Goal: Information Seeking & Learning: Learn about a topic

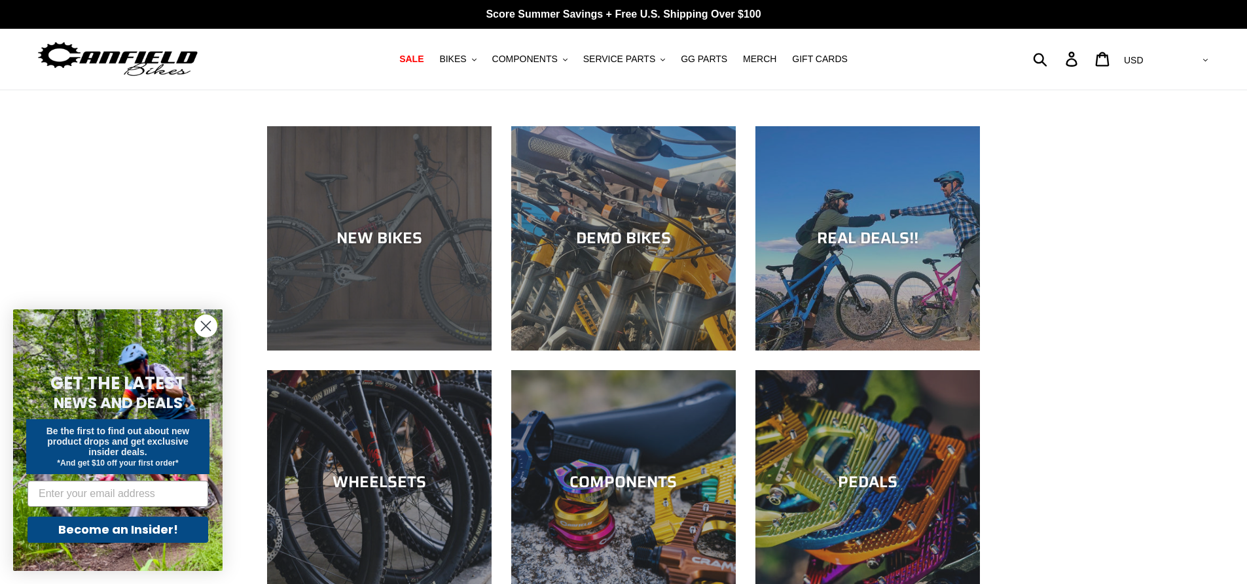
click at [385, 351] on div "NEW BIKES" at bounding box center [379, 351] width 224 height 0
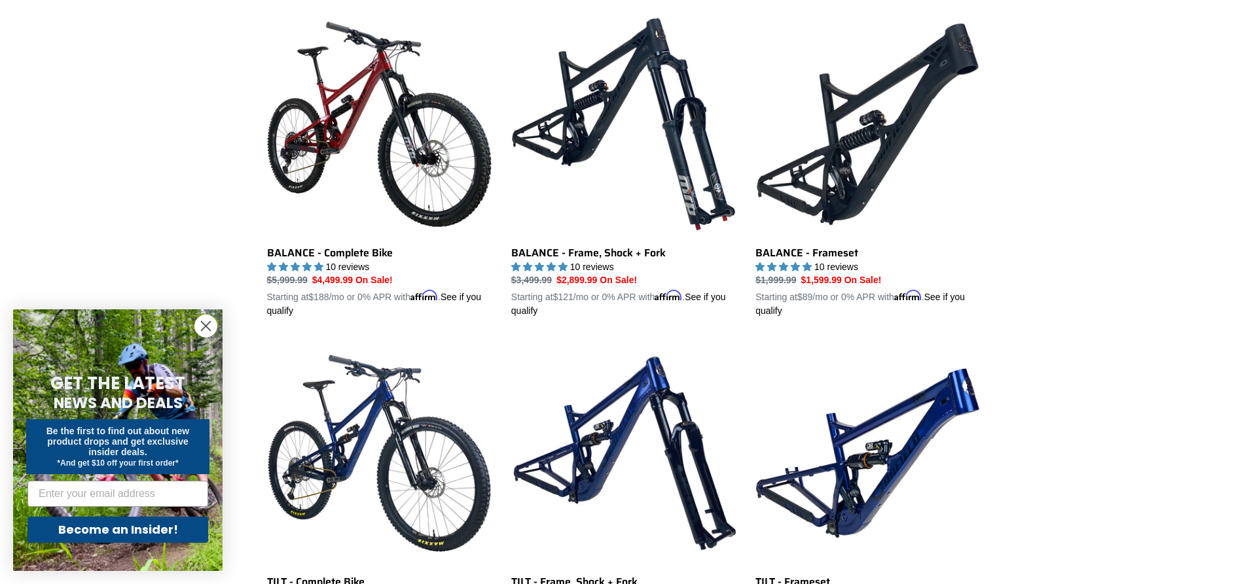
scroll to position [1320, 0]
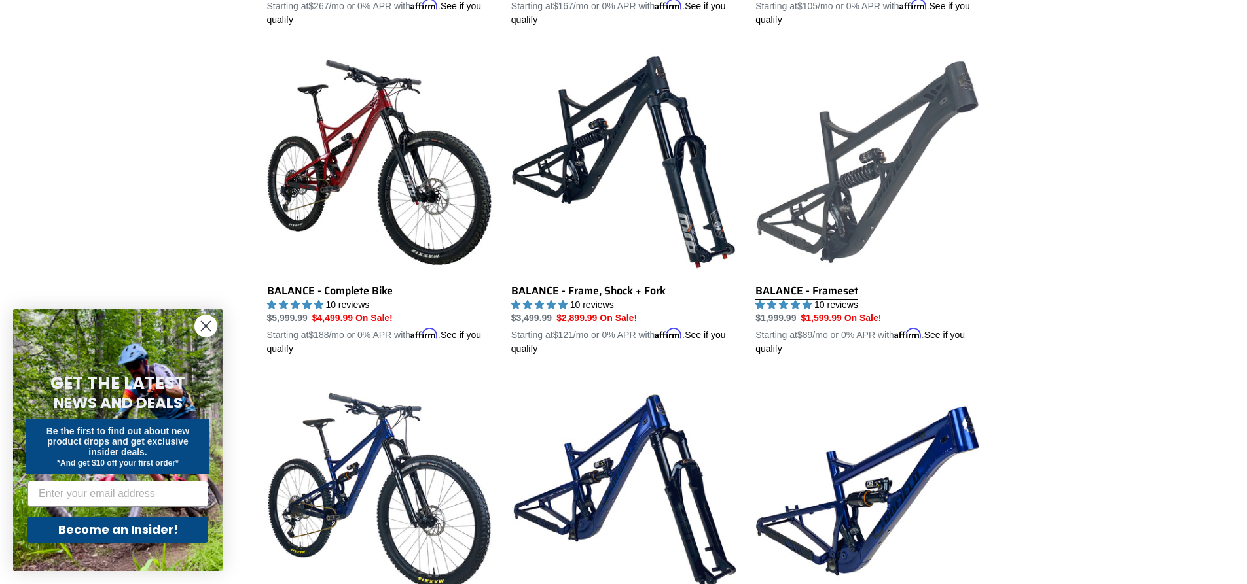
click at [906, 185] on link "BALANCE - Frameset" at bounding box center [867, 203] width 224 height 306
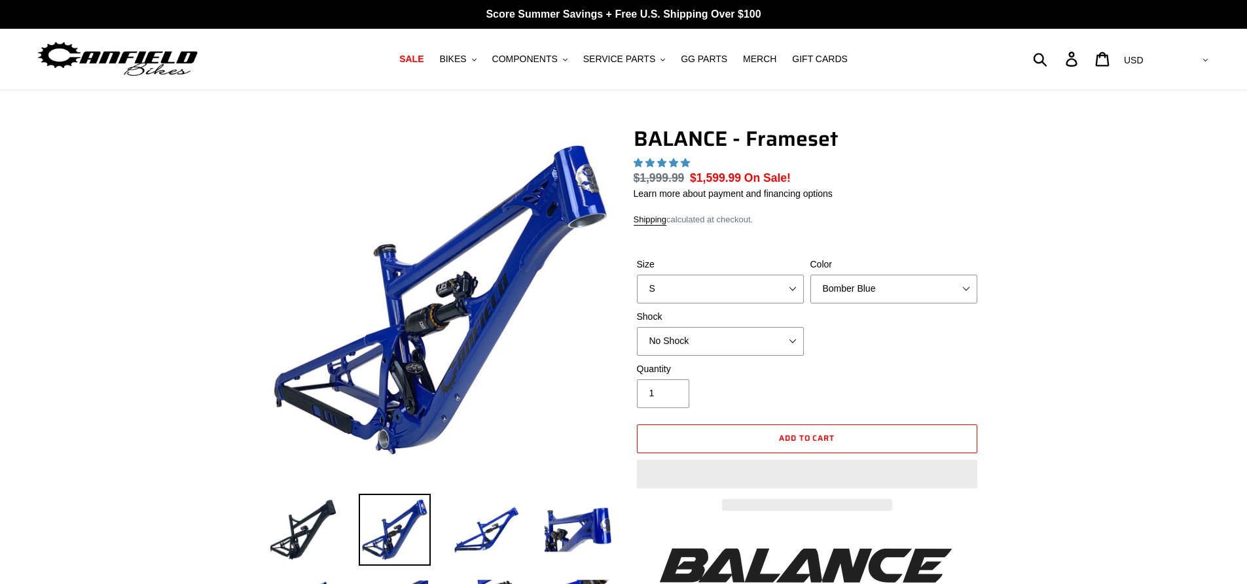
select select "highest-rating"
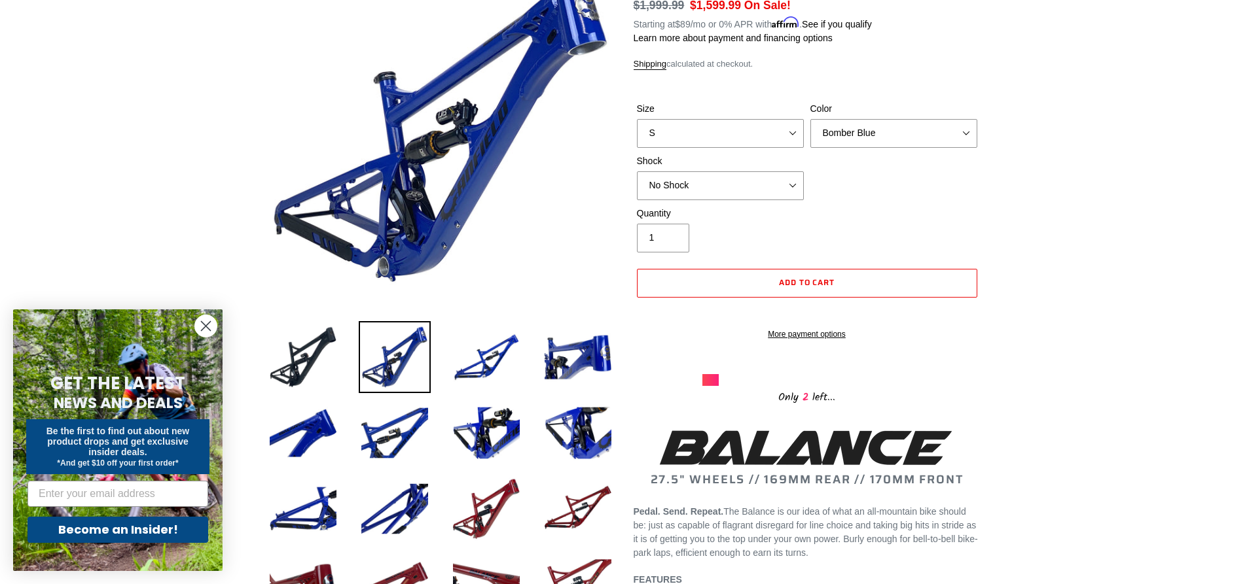
scroll to position [131, 0]
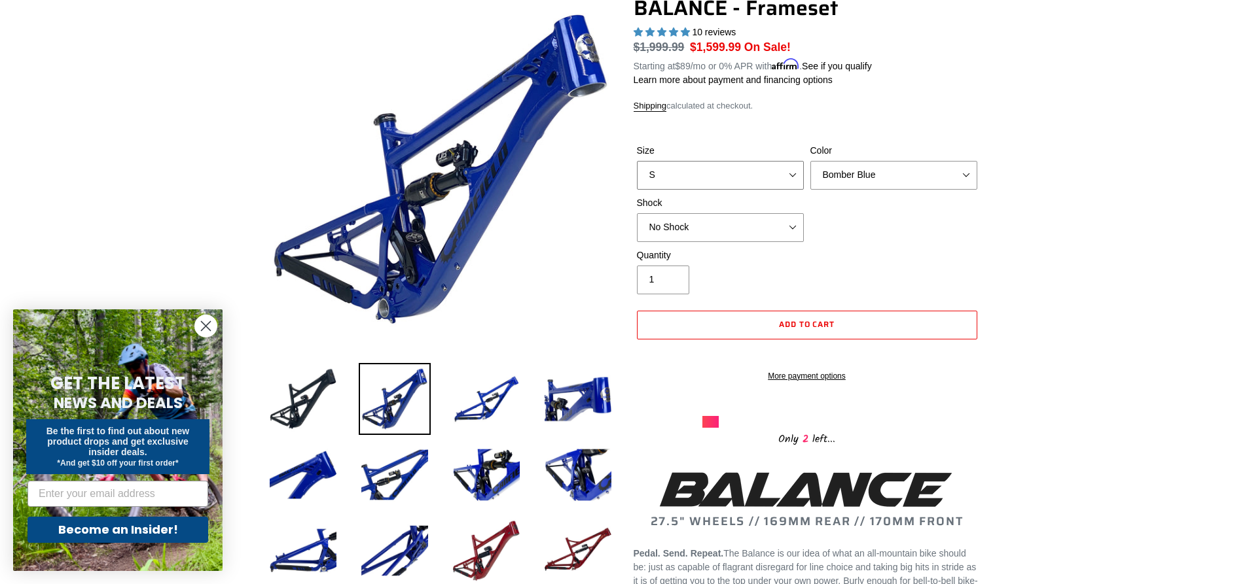
click at [791, 179] on select "S M L XL" at bounding box center [720, 175] width 167 height 29
select select "M"
click at [637, 161] on select "S M L XL" at bounding box center [720, 175] width 167 height 29
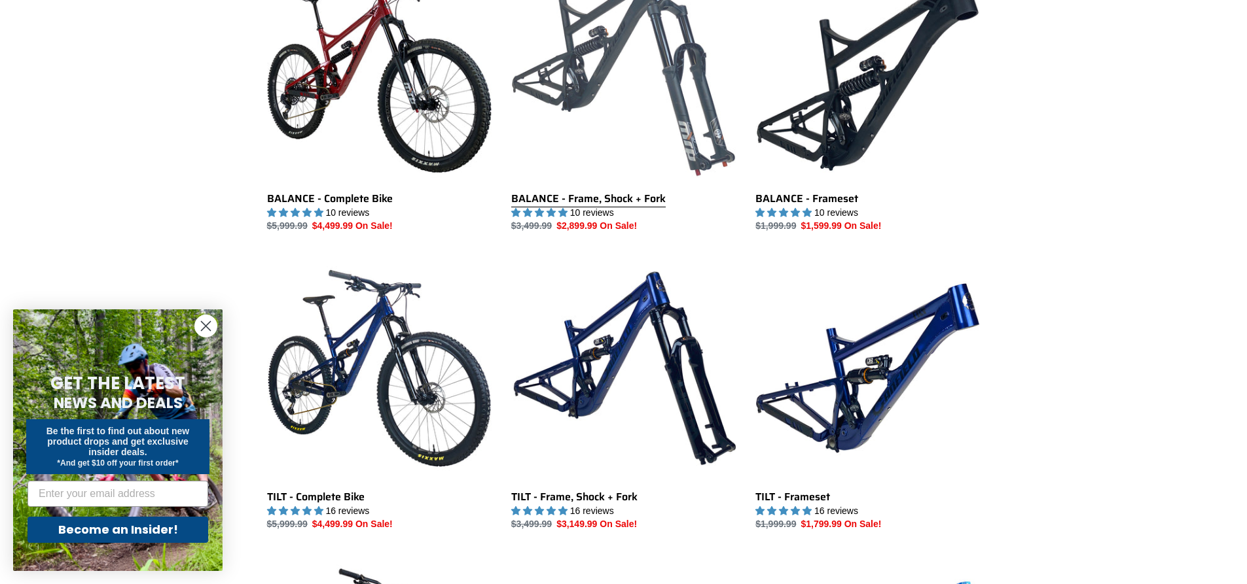
scroll to position [1410, 0]
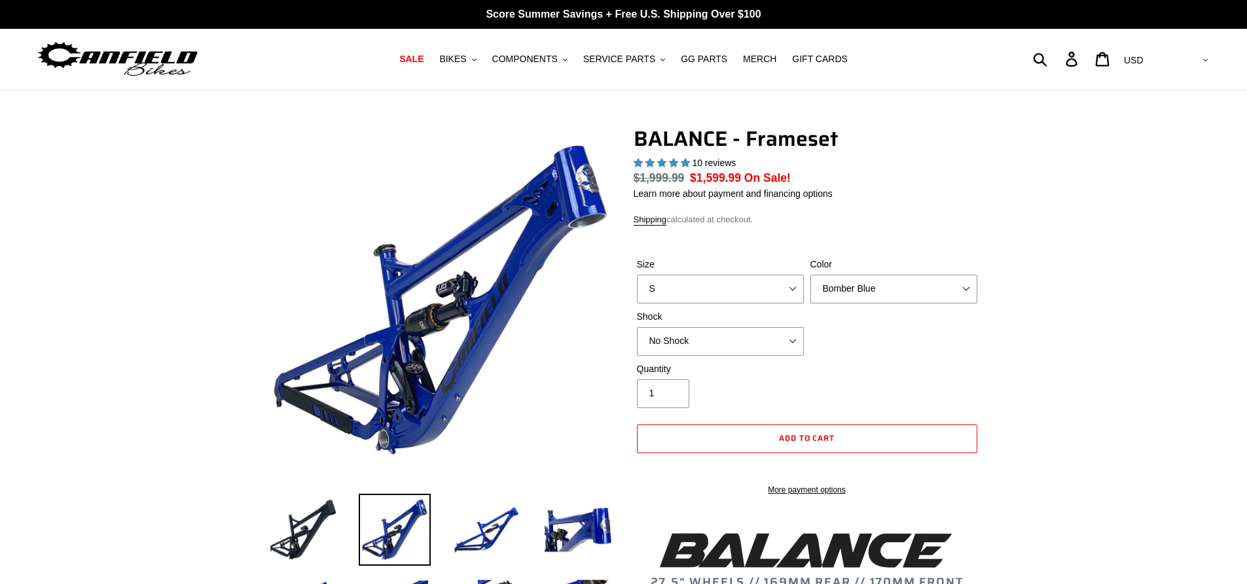
select select "highest-rating"
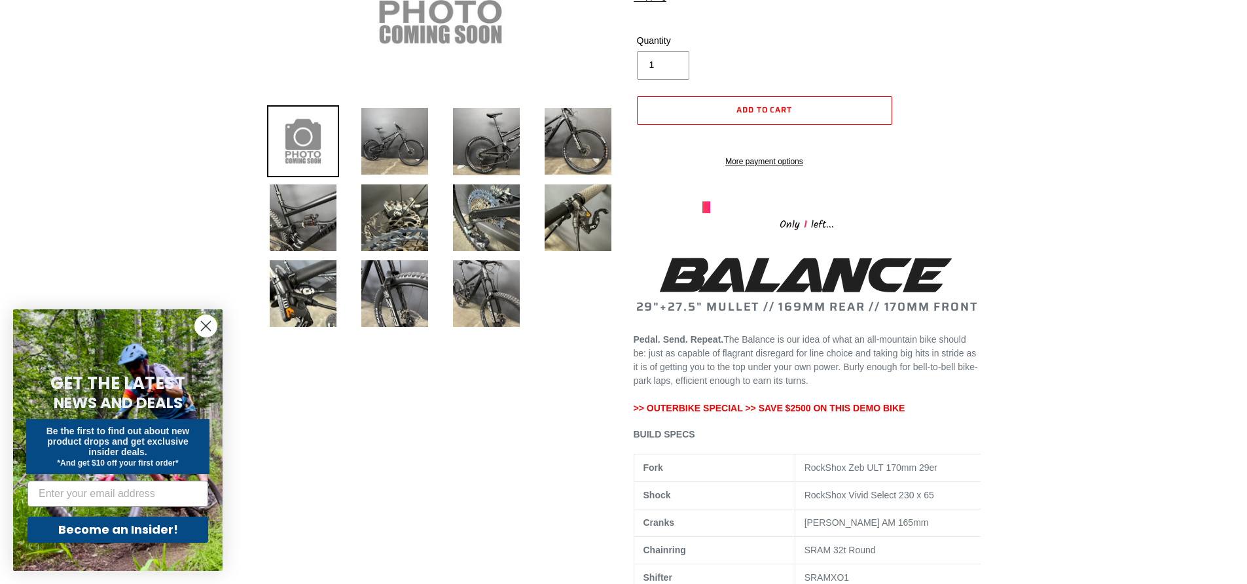
scroll to position [262, 0]
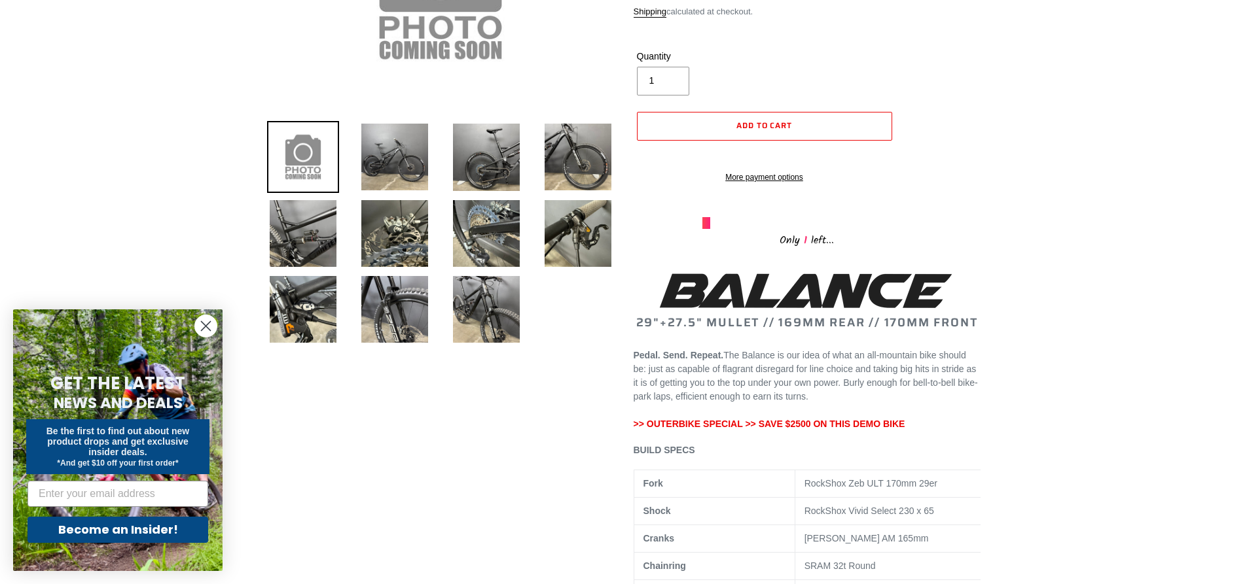
click at [418, 170] on img at bounding box center [395, 157] width 72 height 72
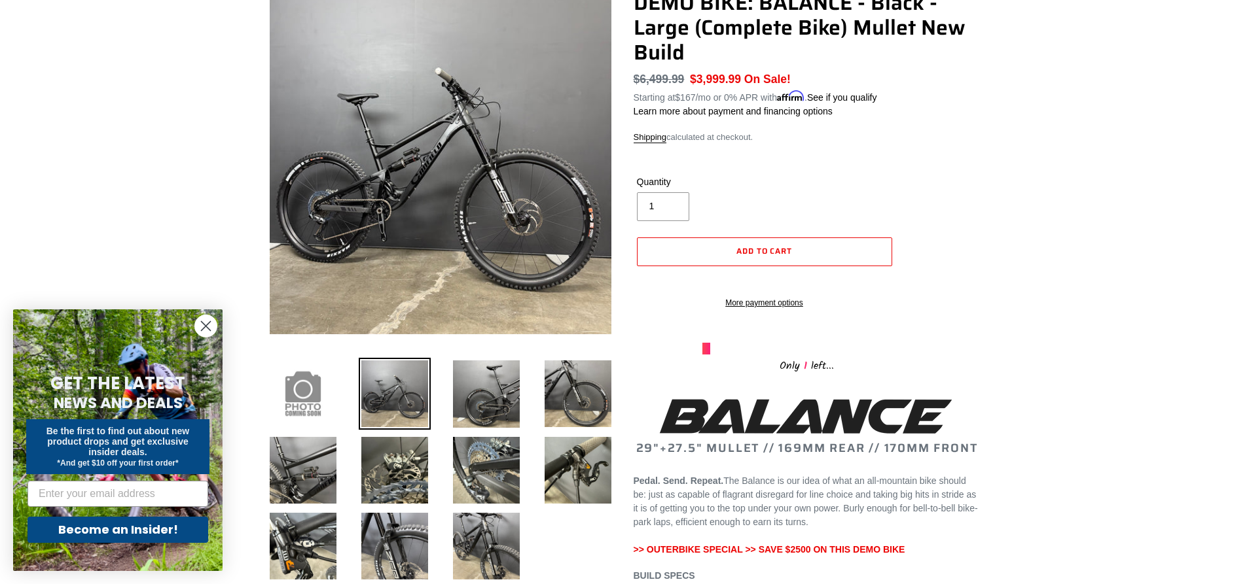
scroll to position [131, 0]
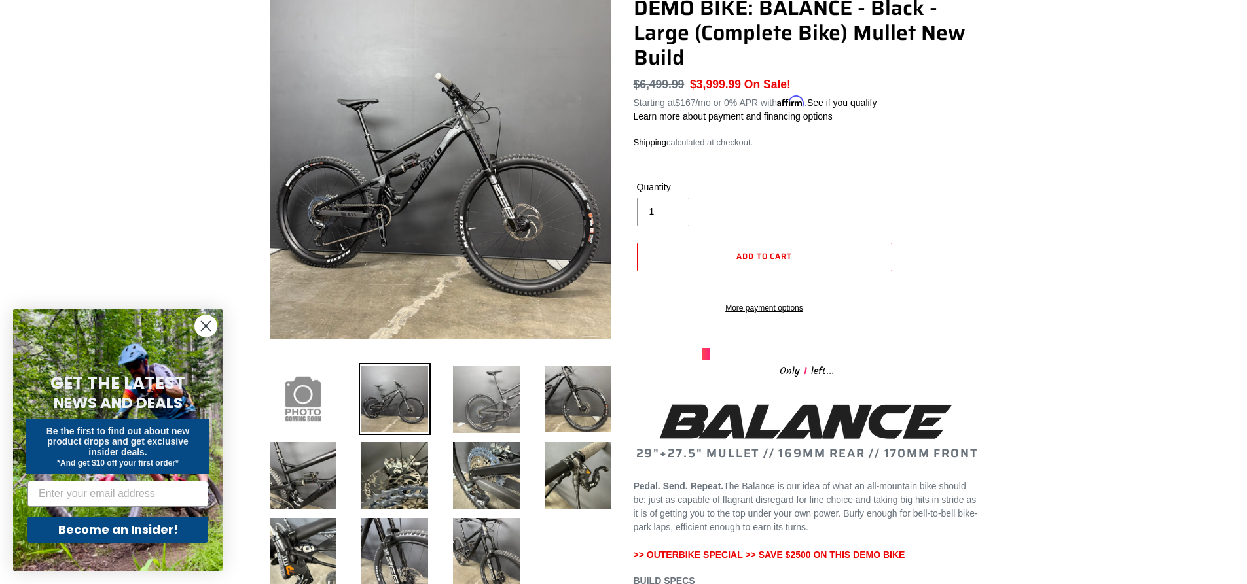
click at [484, 404] on img at bounding box center [486, 399] width 72 height 73
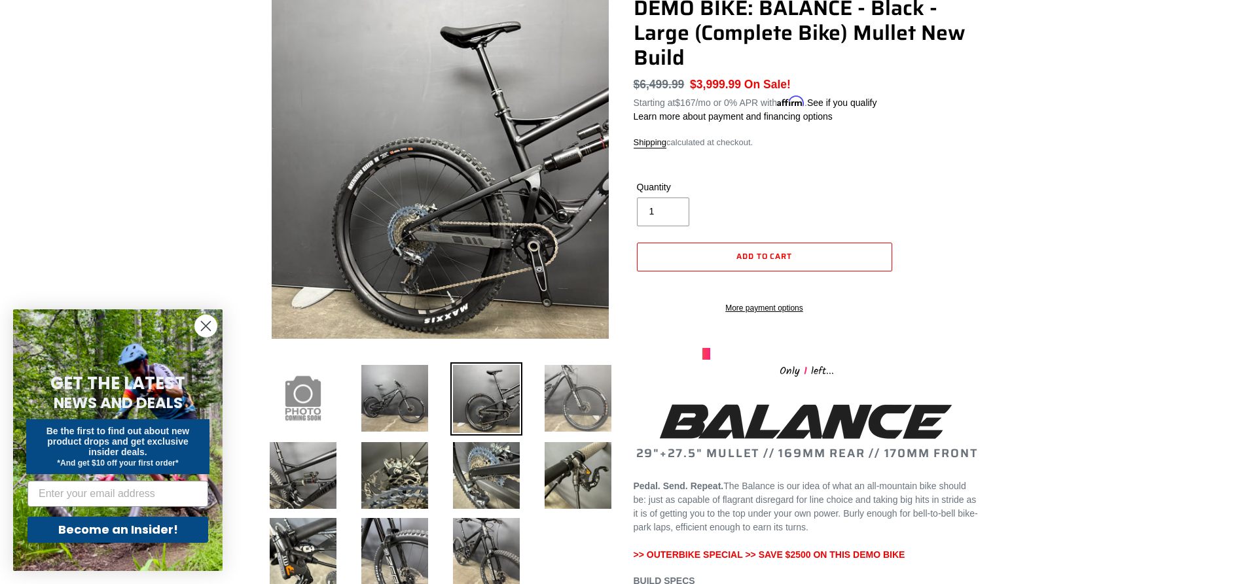
click at [571, 391] on img at bounding box center [578, 399] width 72 height 72
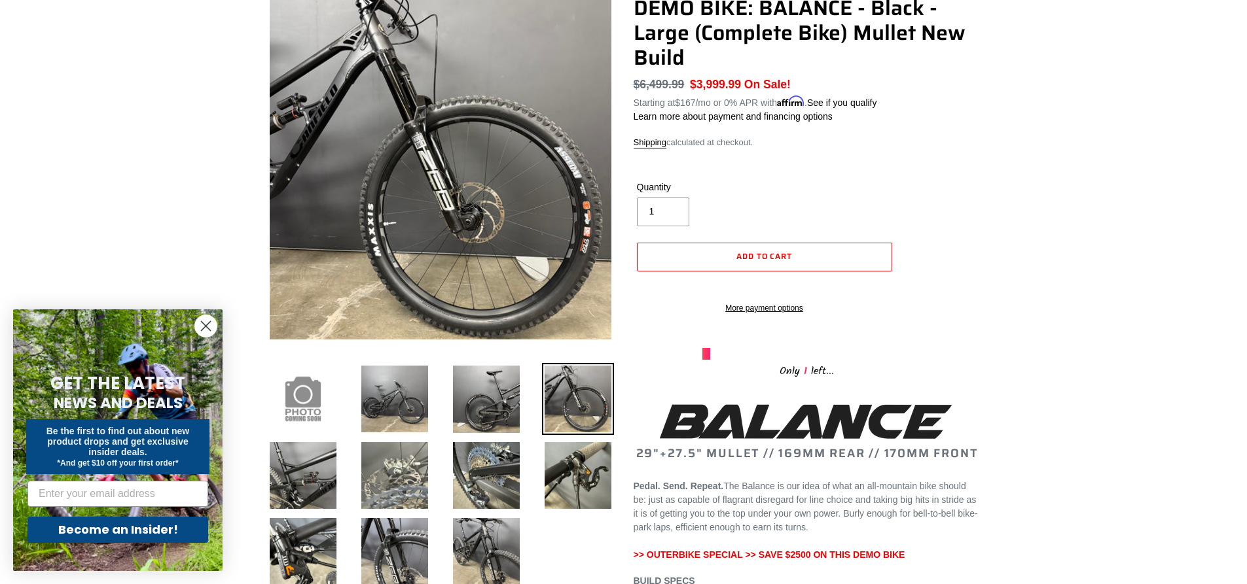
click at [384, 478] on img at bounding box center [395, 476] width 72 height 72
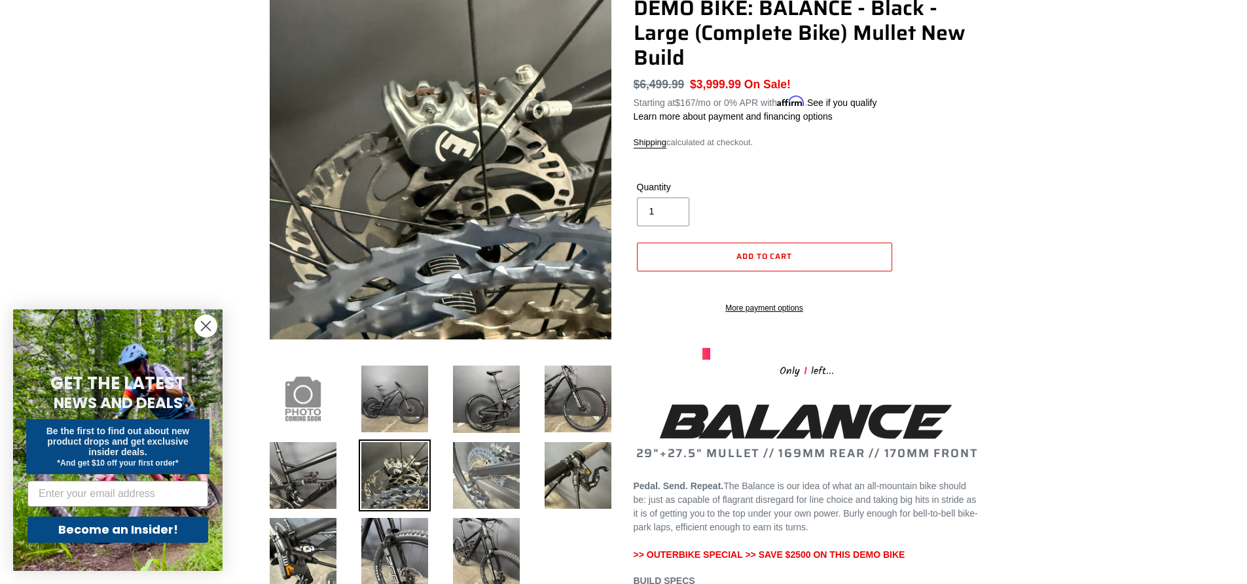
click at [484, 484] on img at bounding box center [486, 476] width 72 height 72
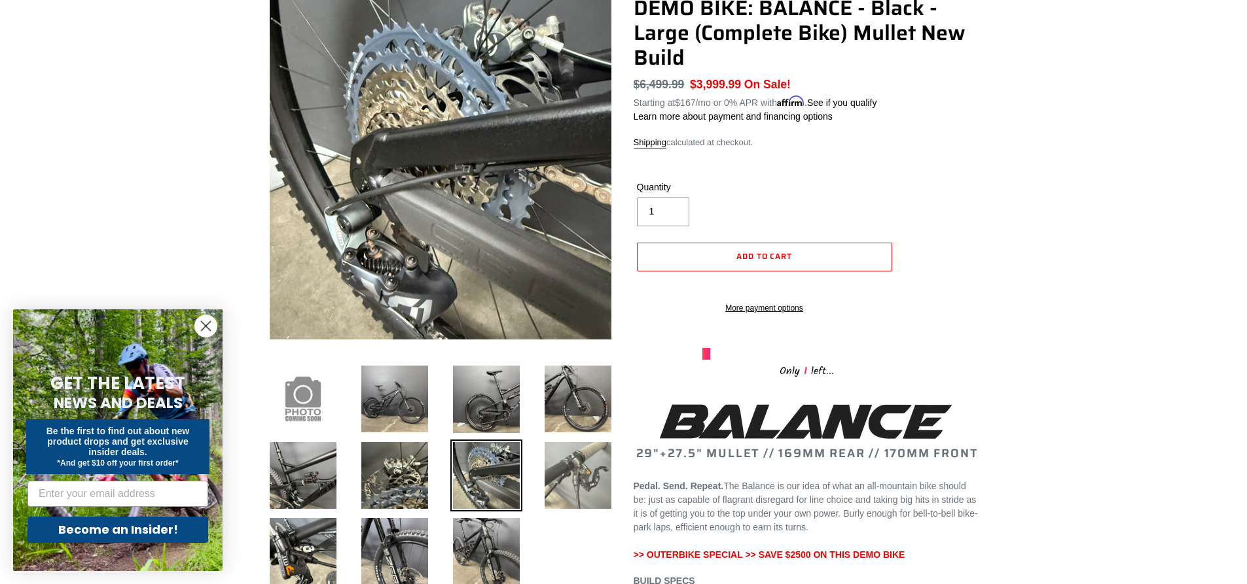
click at [576, 478] on img at bounding box center [578, 476] width 72 height 72
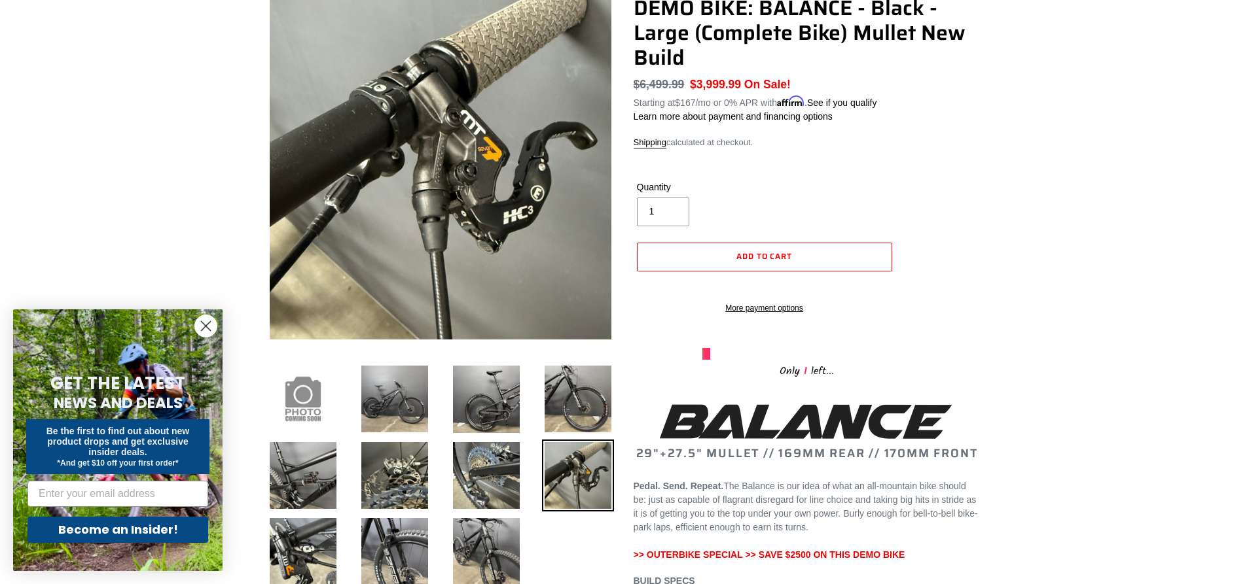
scroll to position [196, 0]
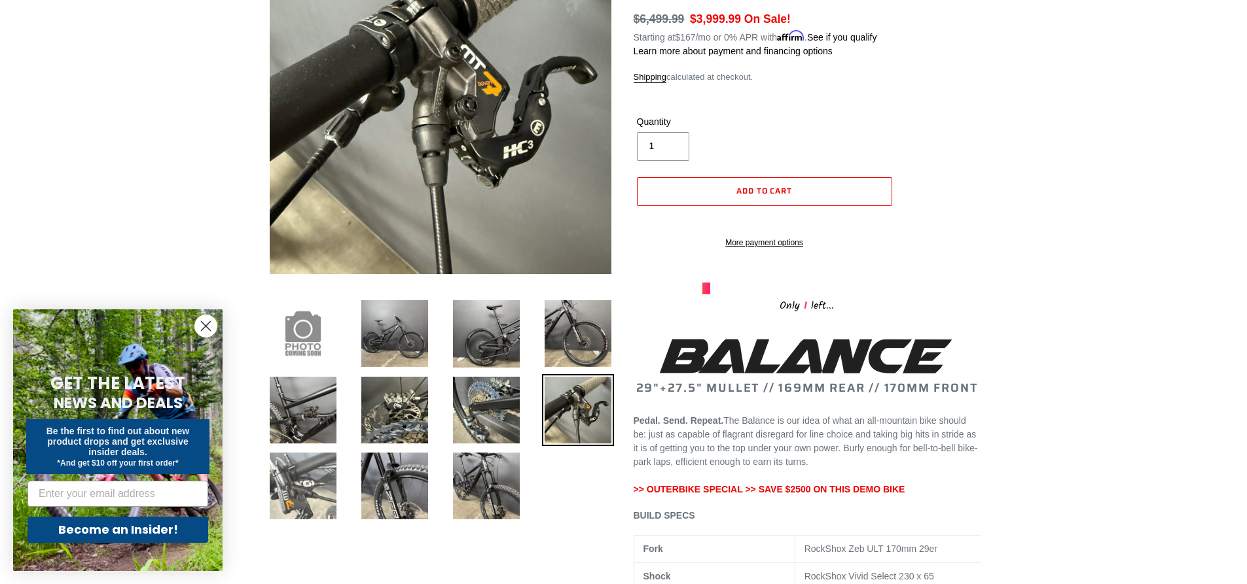
click at [295, 499] on img at bounding box center [303, 486] width 72 height 72
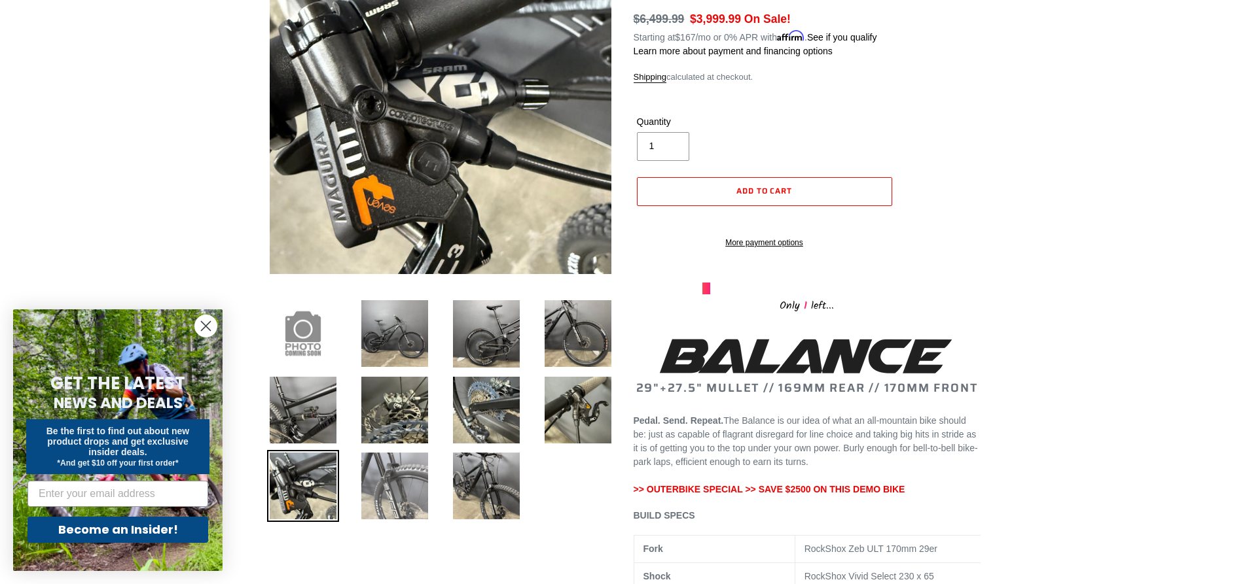
click at [383, 501] on img at bounding box center [395, 486] width 72 height 72
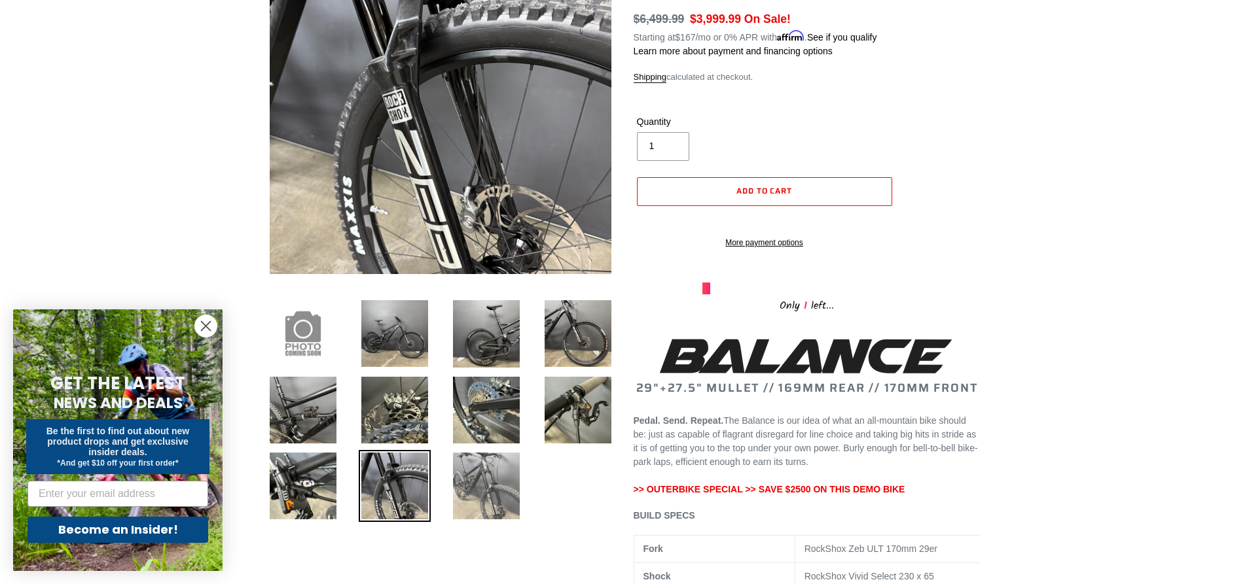
click at [484, 503] on img at bounding box center [486, 486] width 72 height 72
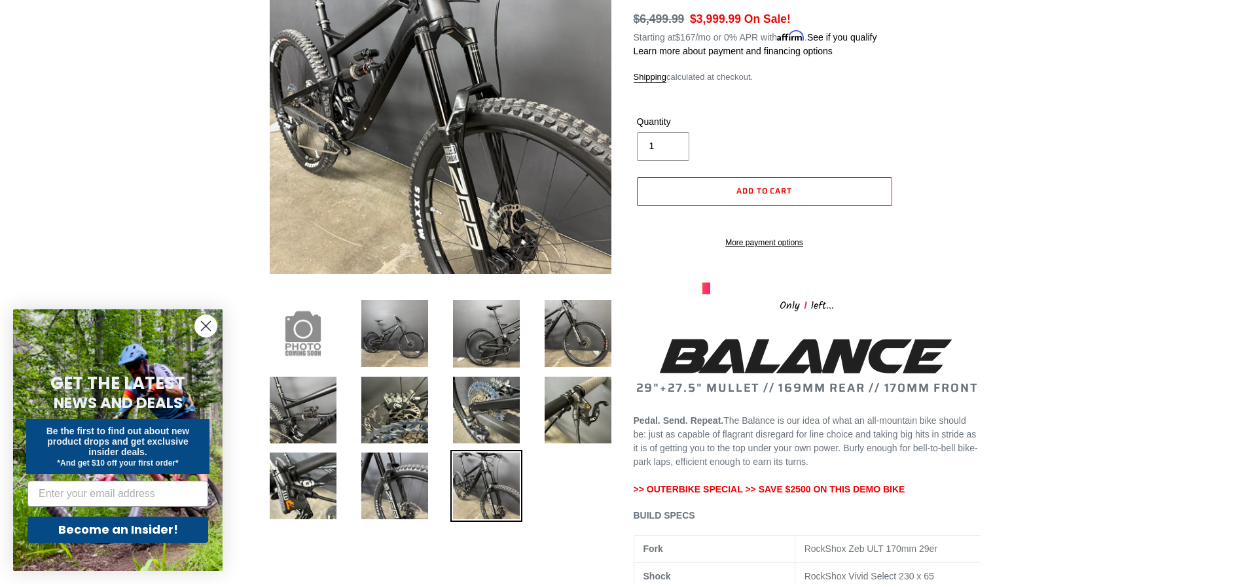
scroll to position [0, 0]
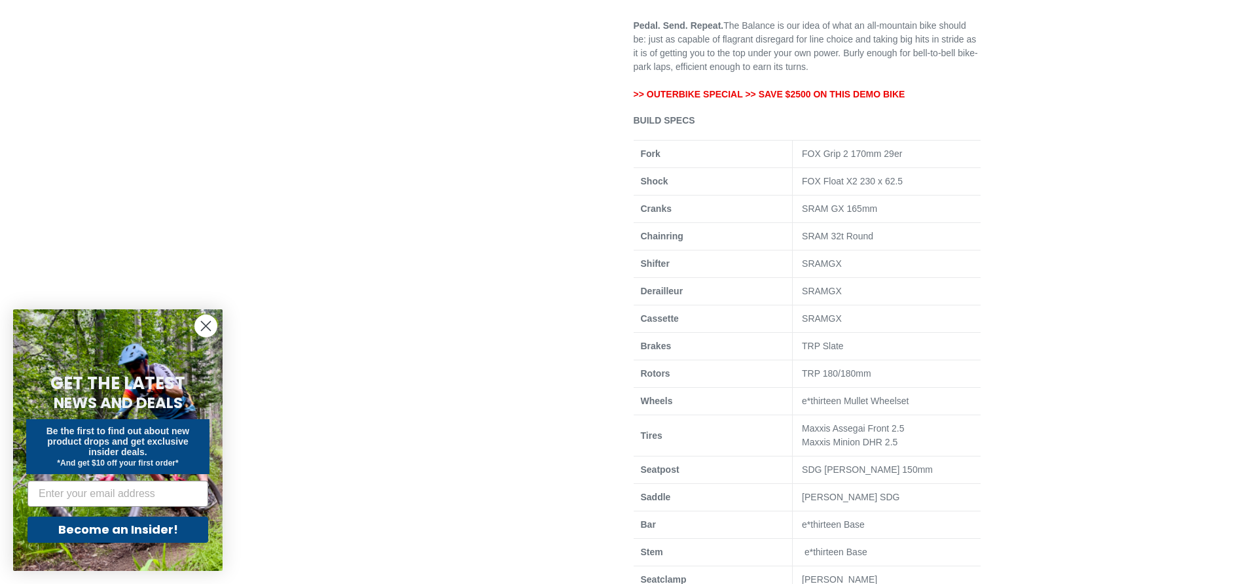
scroll to position [589, 0]
